Goal: Task Accomplishment & Management: Manage account settings

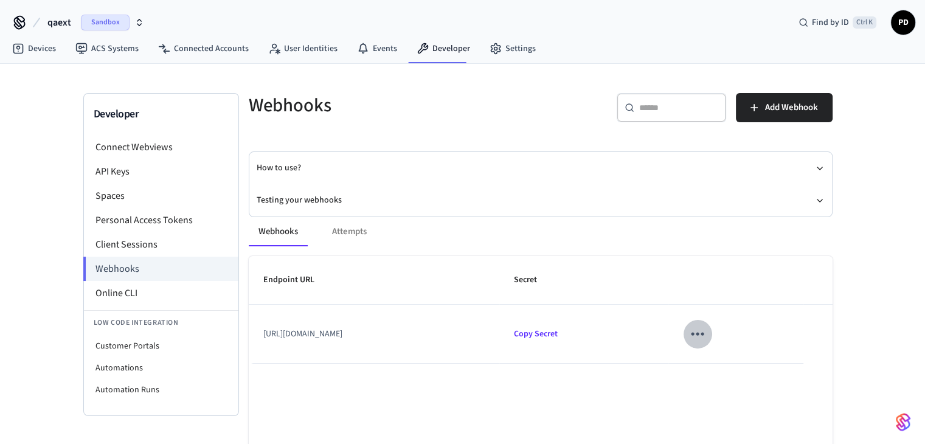
click at [707, 339] on icon "sticky table" at bounding box center [697, 333] width 19 height 19
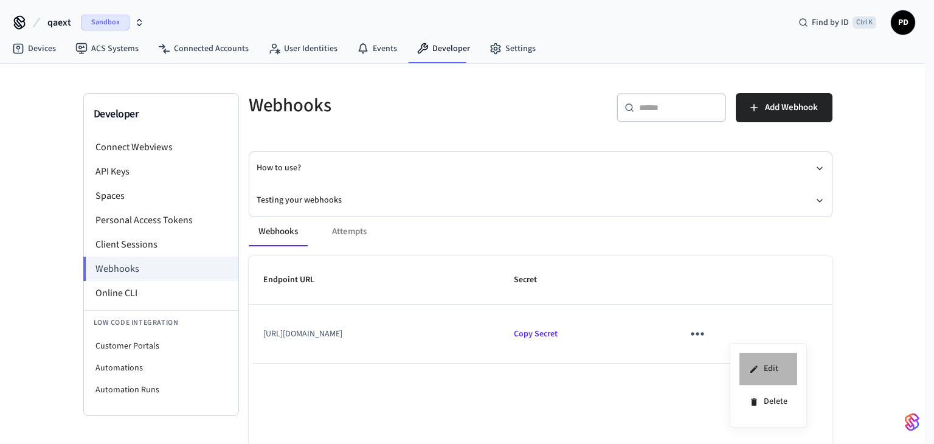
click at [760, 375] on li "Edit" at bounding box center [769, 369] width 58 height 33
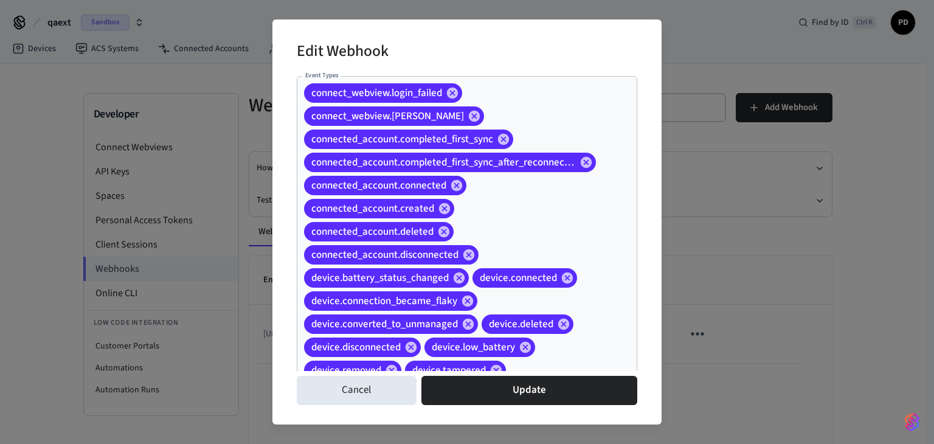
scroll to position [100, 0]
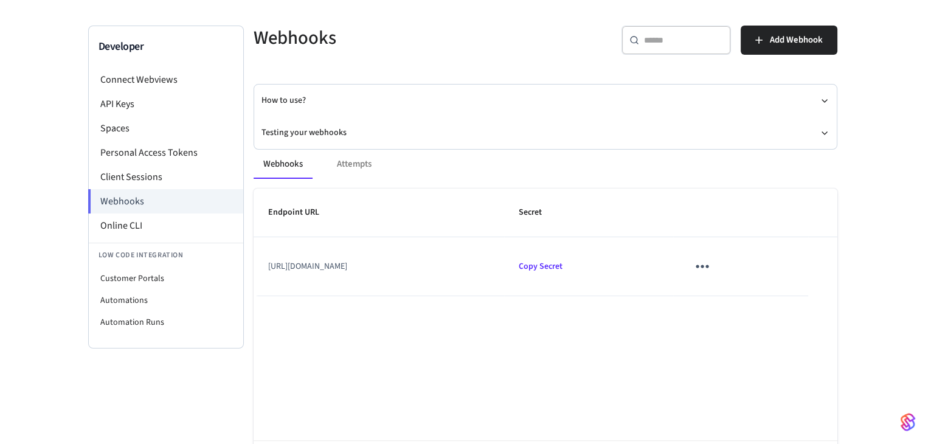
scroll to position [68, 0]
click at [341, 160] on div "Webhooks Attempts" at bounding box center [541, 163] width 584 height 29
click at [707, 271] on icon "sticky table" at bounding box center [697, 265] width 19 height 19
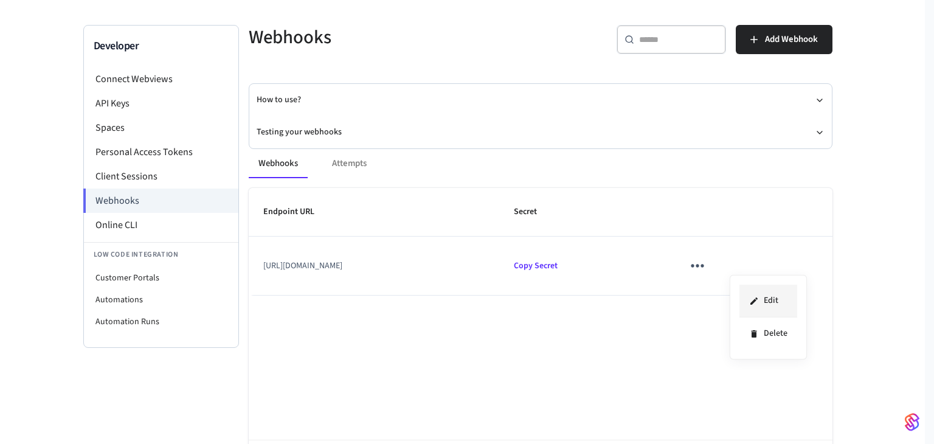
click at [761, 294] on li "Edit" at bounding box center [769, 301] width 58 height 33
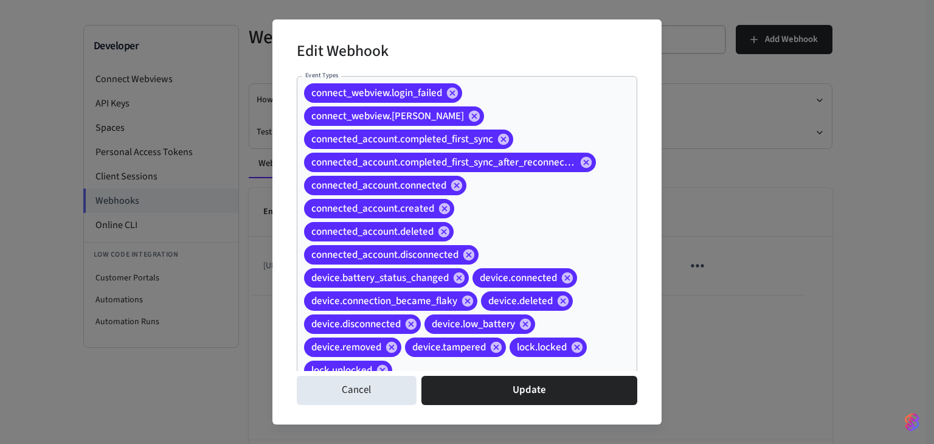
scroll to position [31, 0]
